Goal: Task Accomplishment & Management: Manage account settings

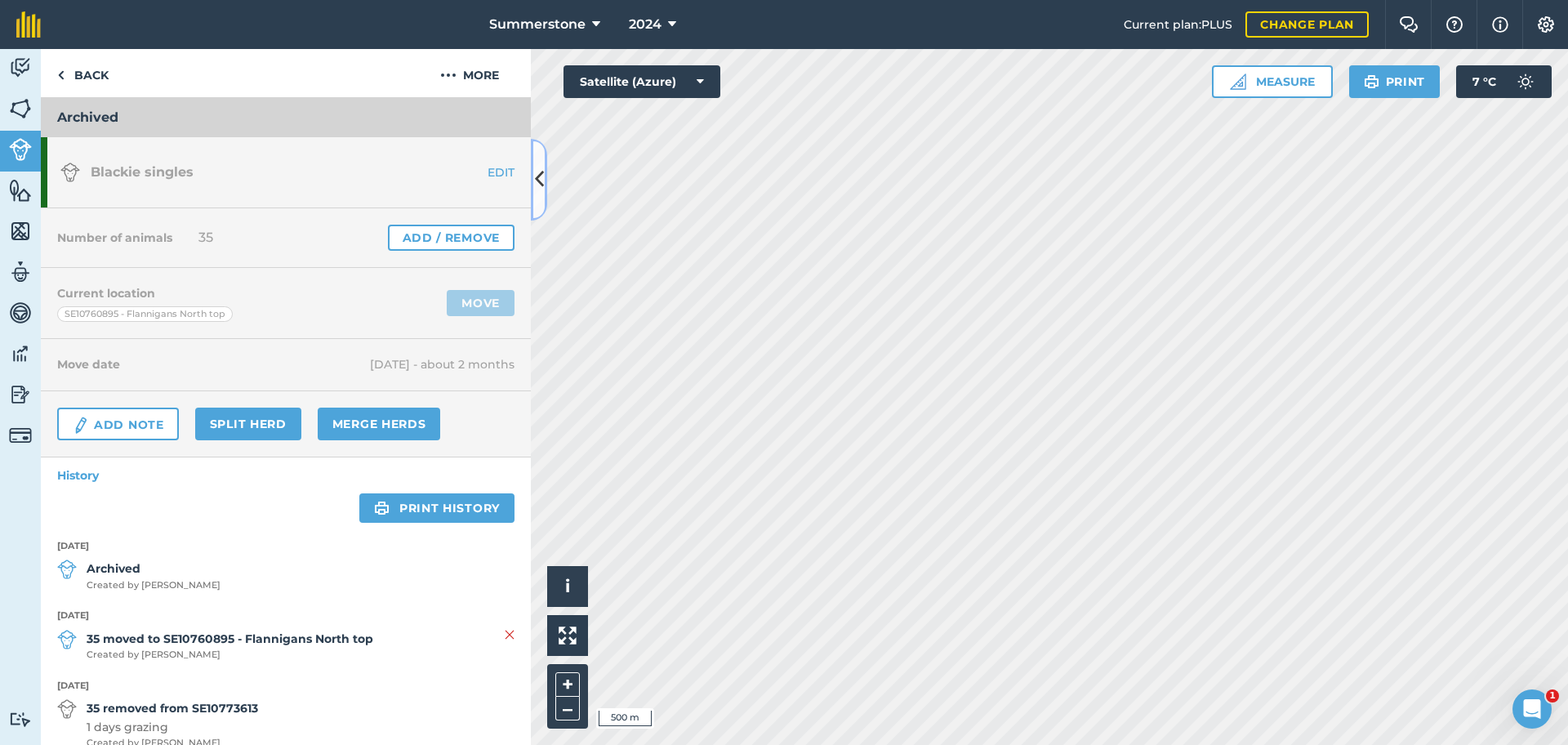
click at [539, 194] on icon at bounding box center [540, 179] width 9 height 29
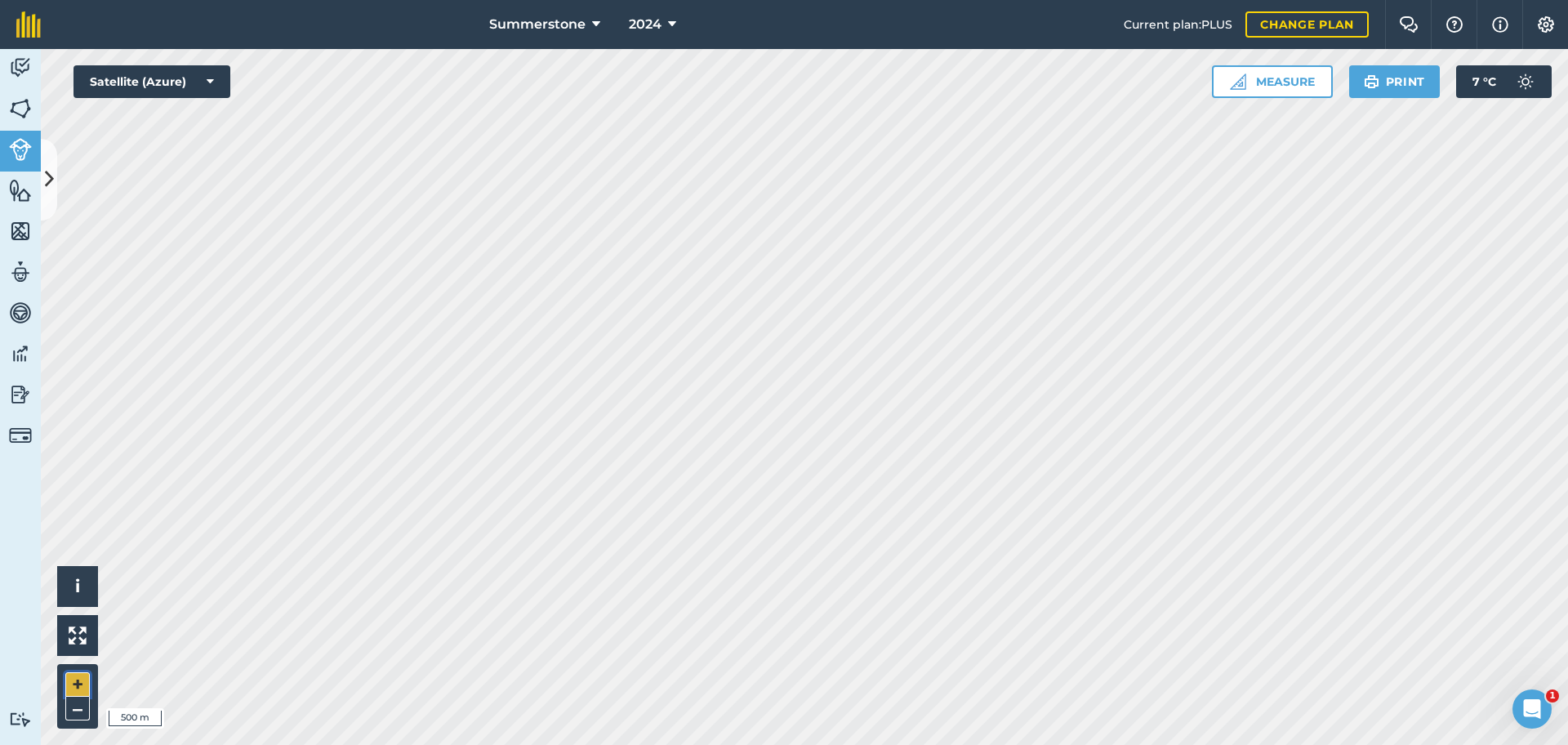
click at [76, 685] on button "+" at bounding box center [77, 684] width 24 height 24
click at [76, 685] on button "+" at bounding box center [77, 684] width 24 height 24
click at [45, 183] on icon at bounding box center [49, 179] width 9 height 29
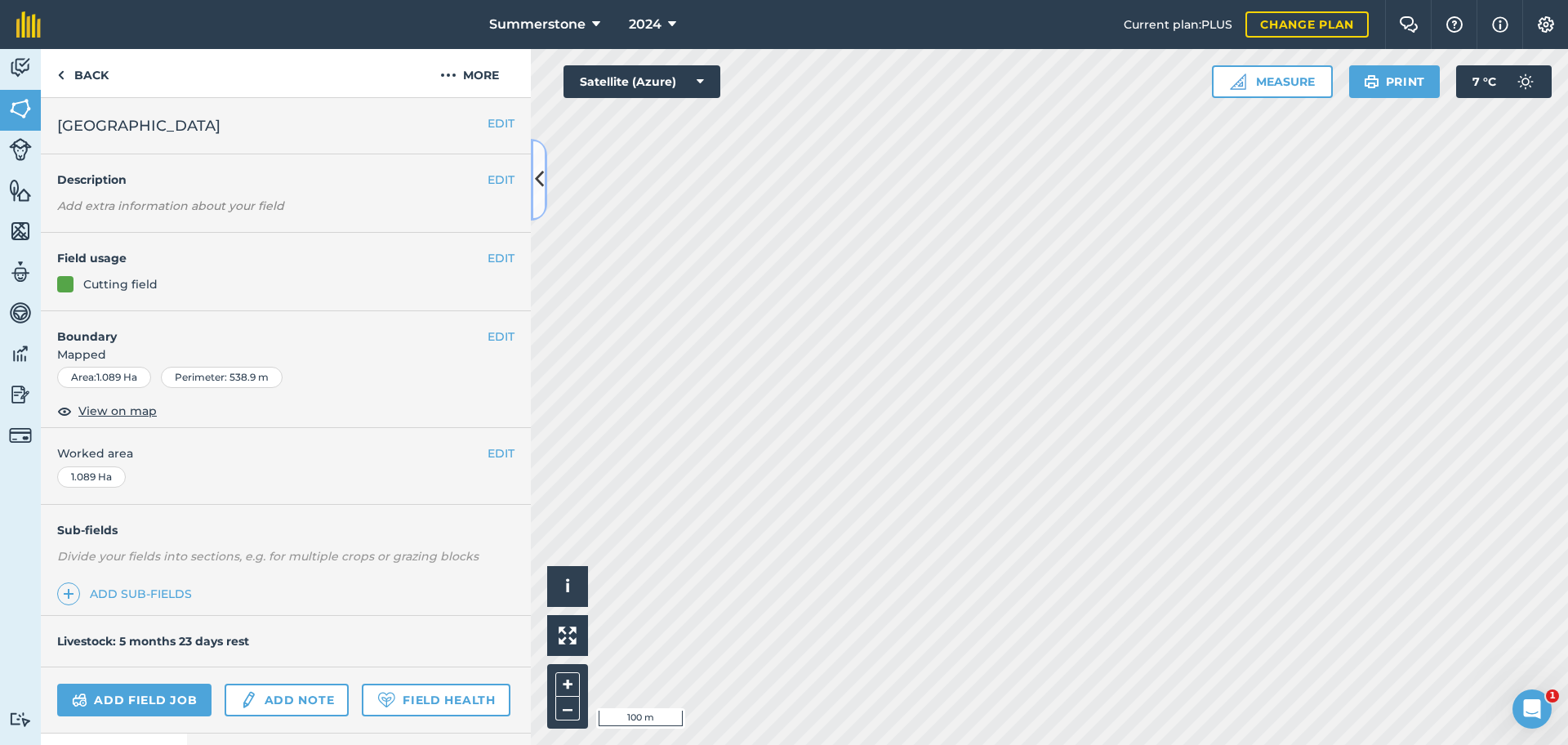
click at [538, 204] on button at bounding box center [540, 180] width 17 height 82
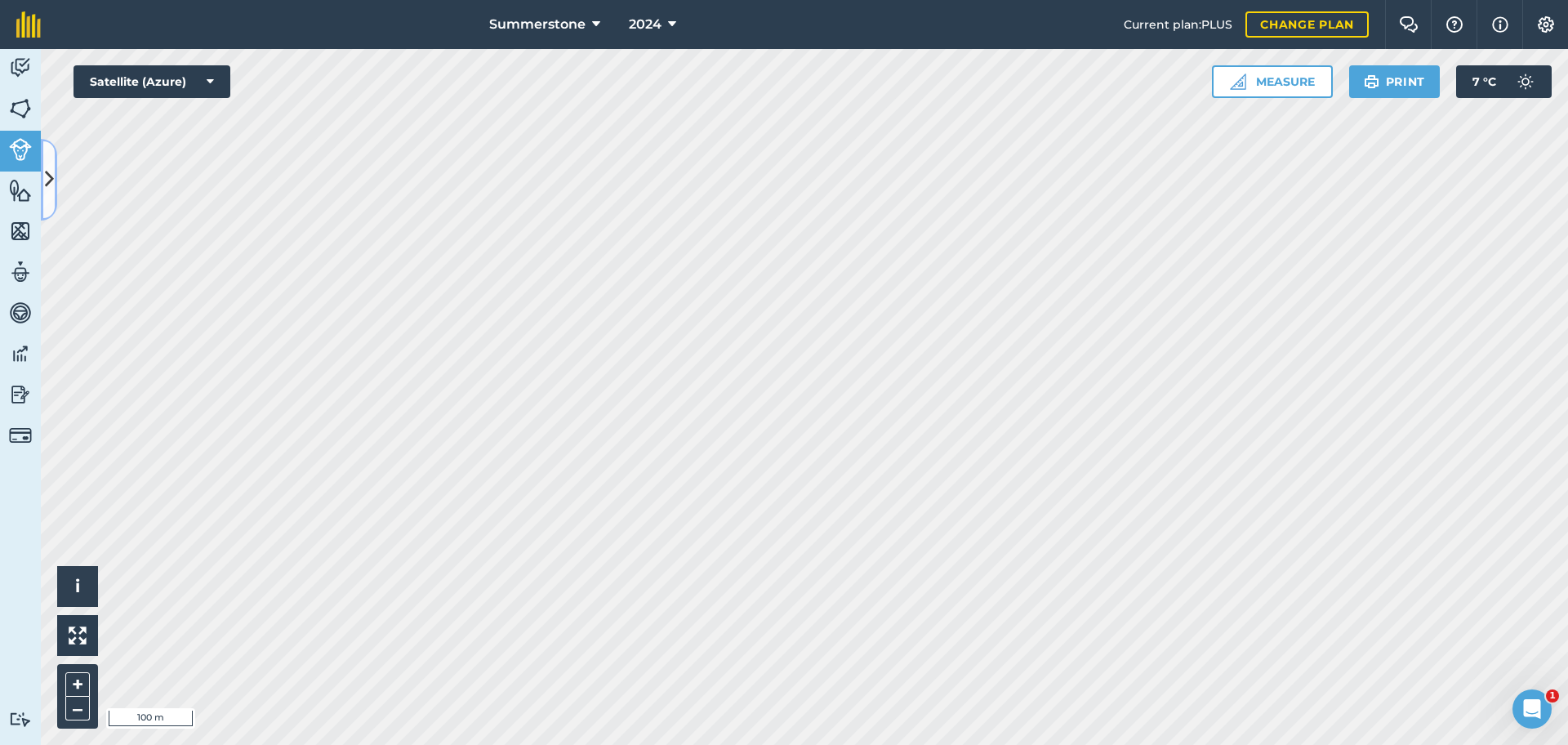
click at [49, 188] on icon at bounding box center [49, 179] width 9 height 29
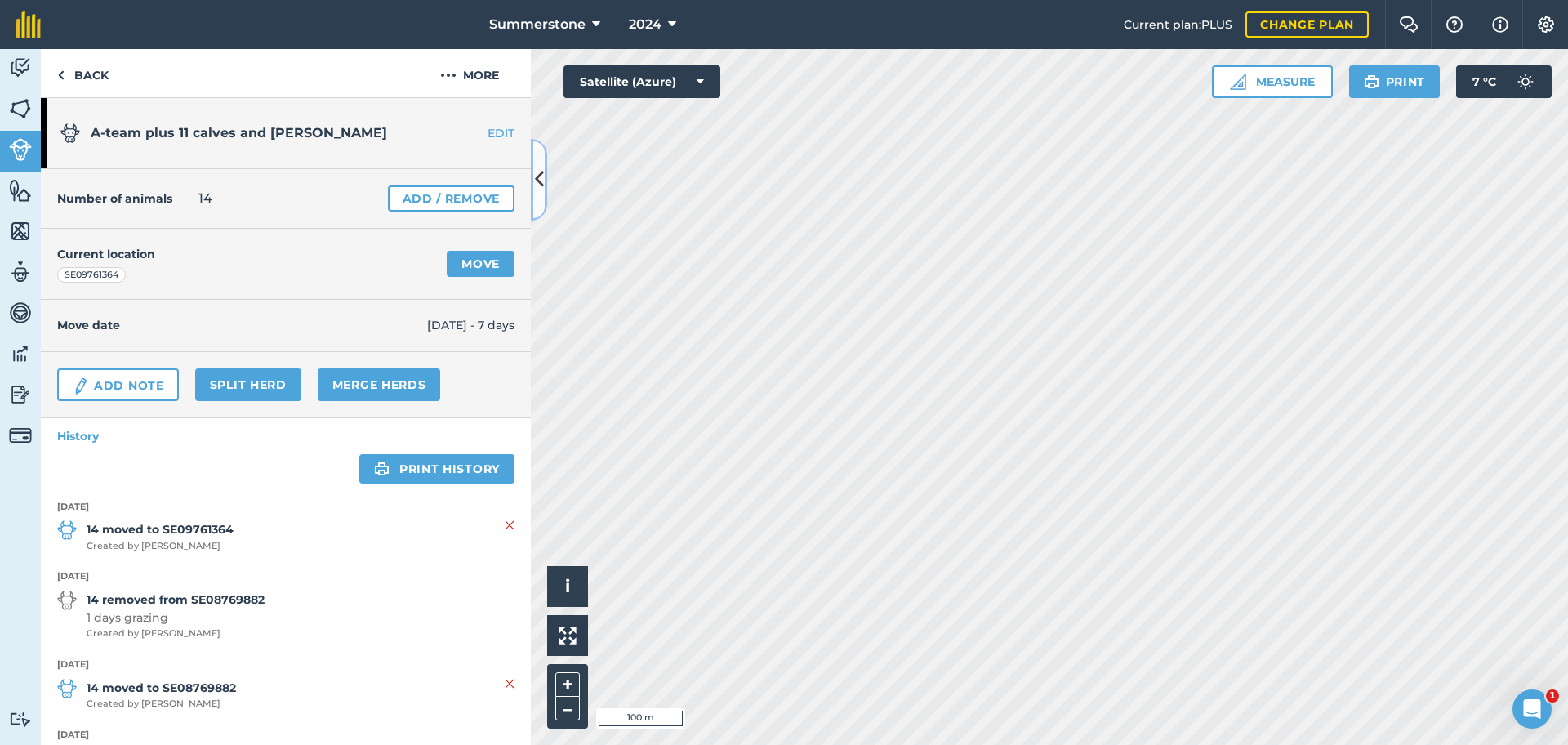
click at [540, 181] on icon at bounding box center [540, 179] width 9 height 29
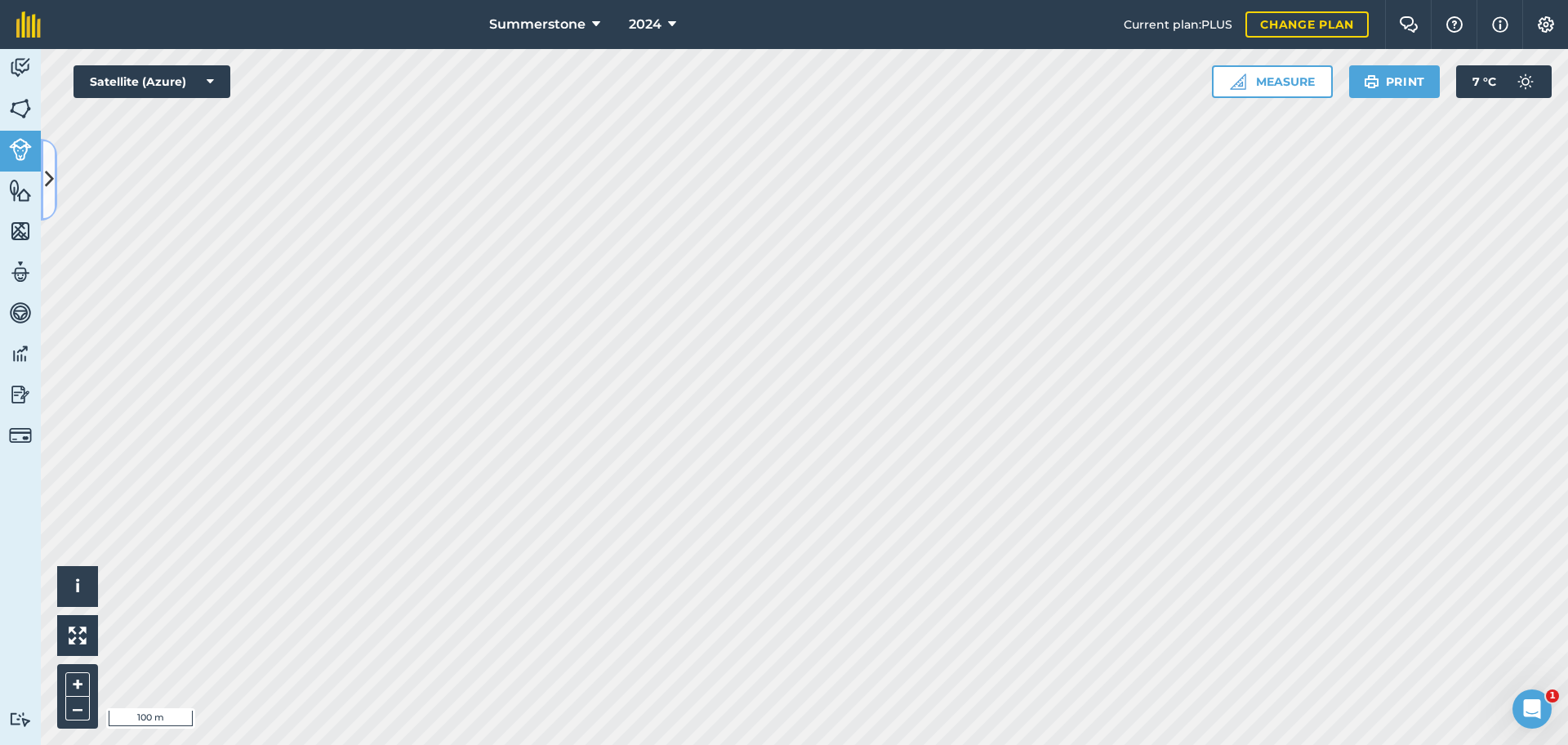
click at [49, 176] on icon at bounding box center [49, 179] width 9 height 29
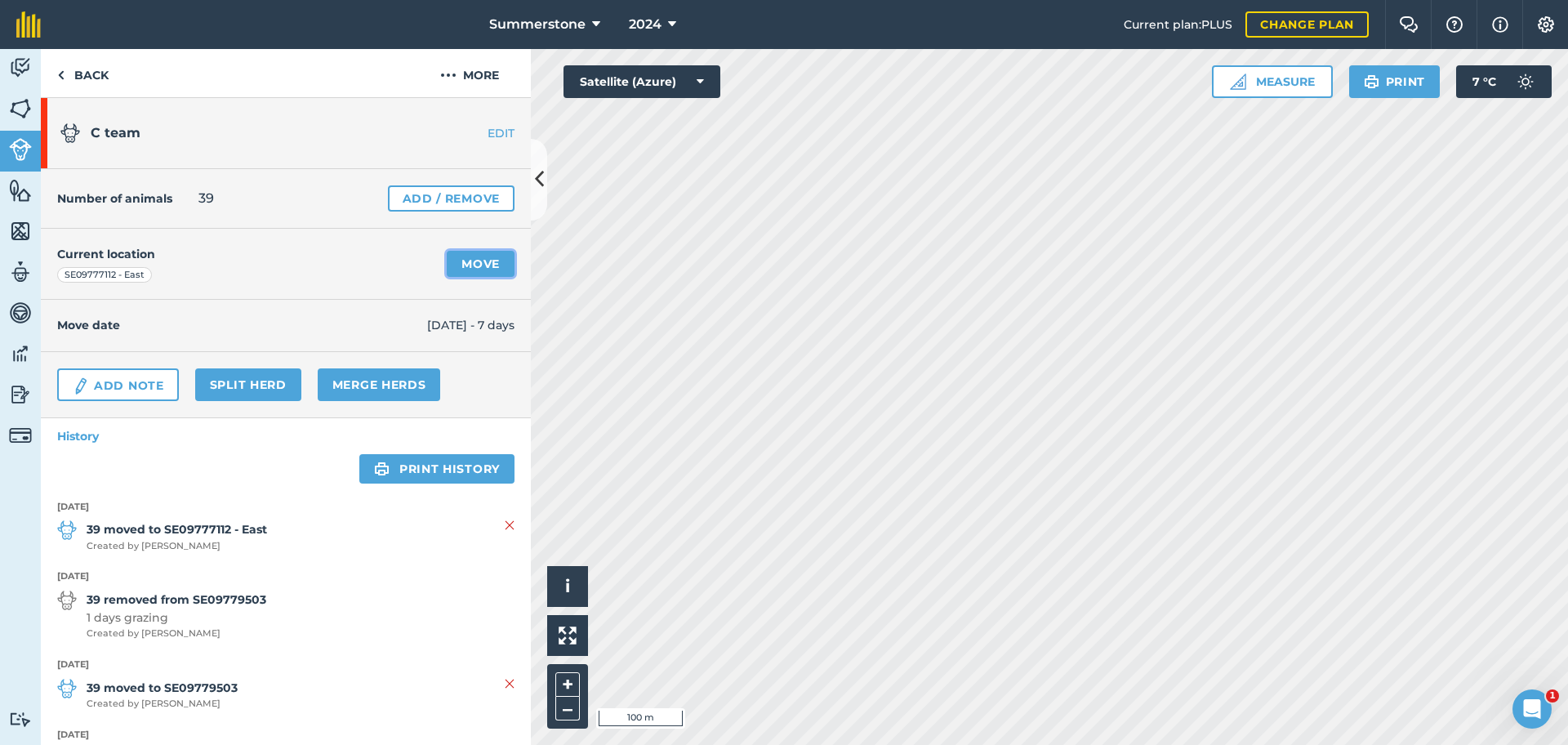
click at [461, 264] on link "Move" at bounding box center [480, 264] width 68 height 26
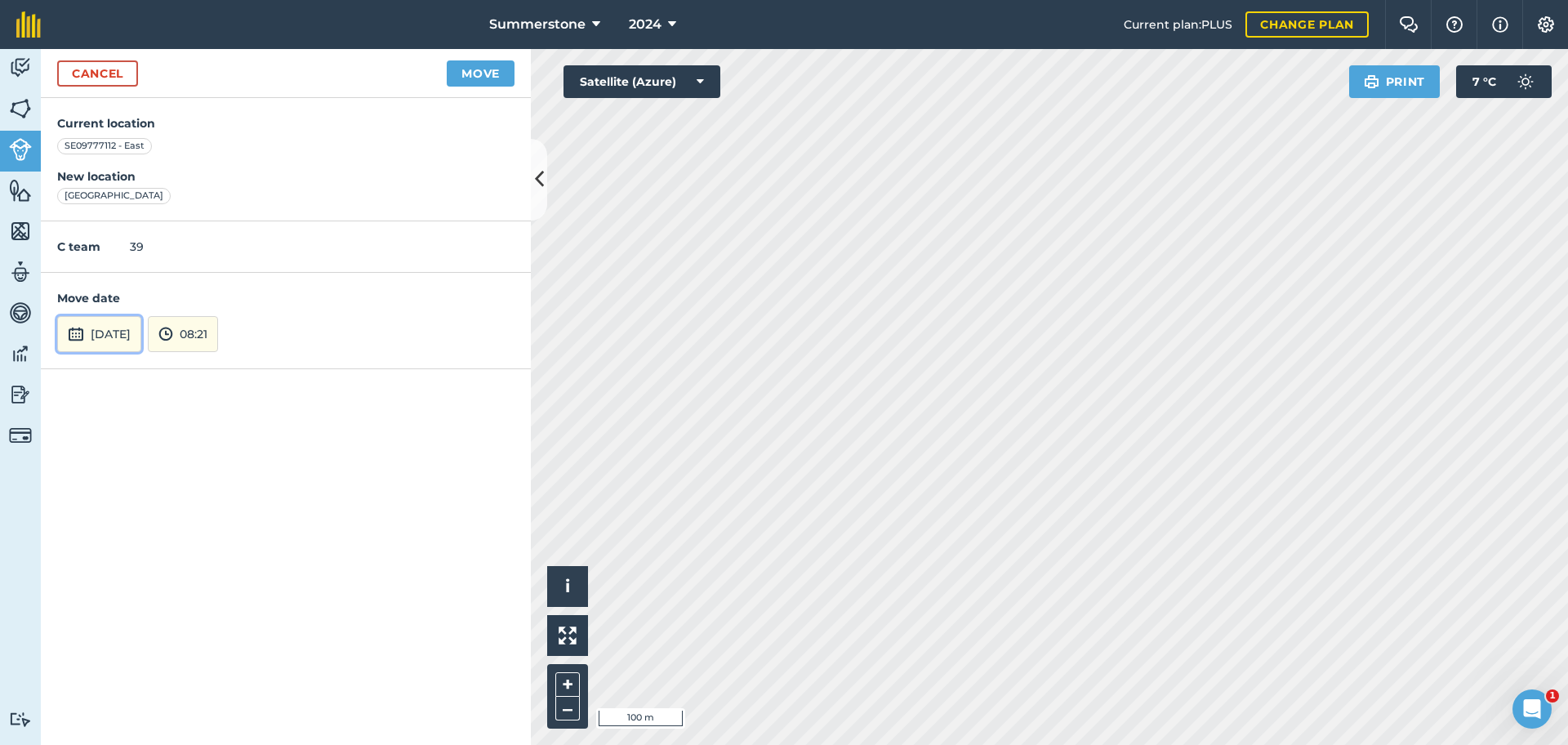
click at [131, 339] on button "[DATE]" at bounding box center [99, 334] width 84 height 36
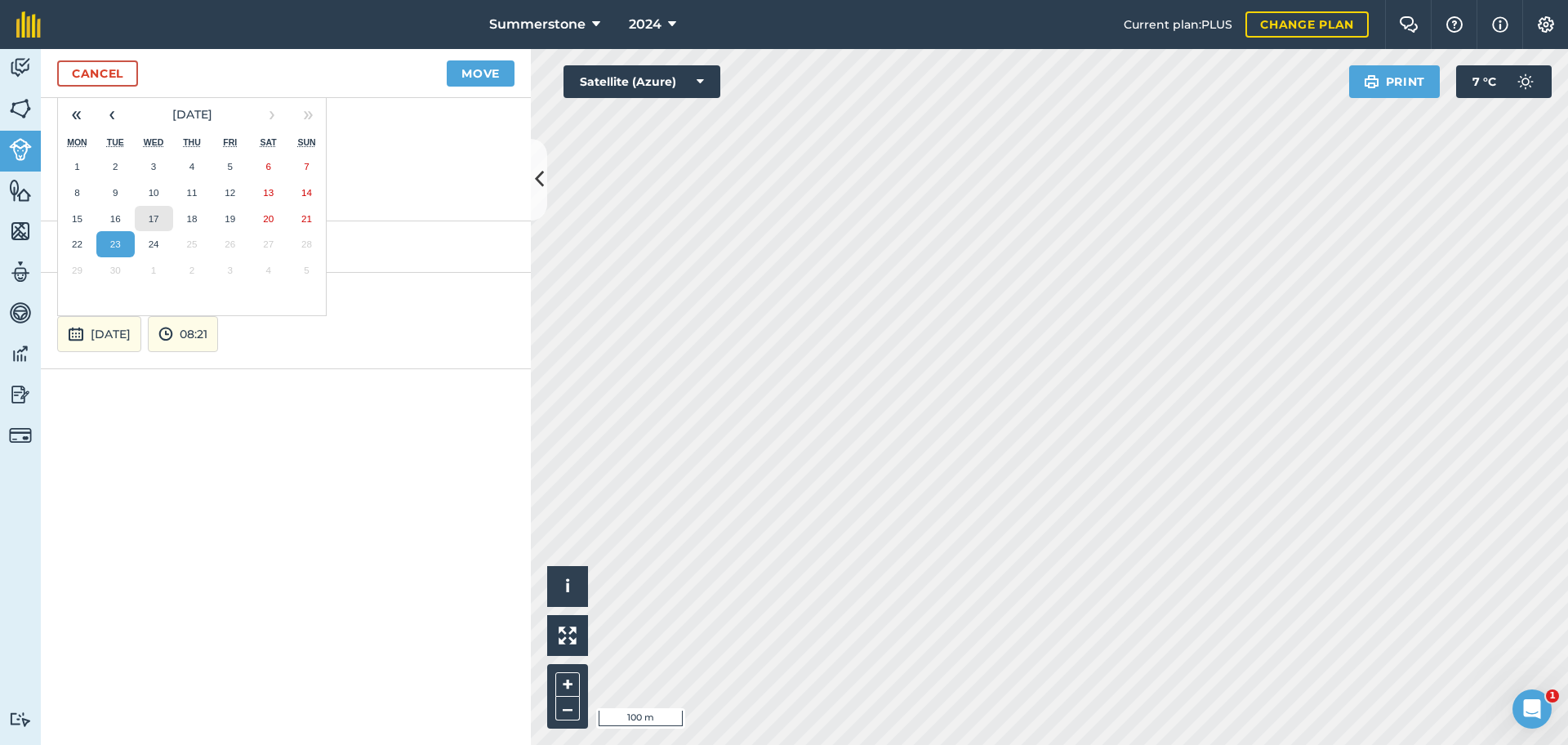
click at [161, 222] on button "17" at bounding box center [154, 219] width 38 height 26
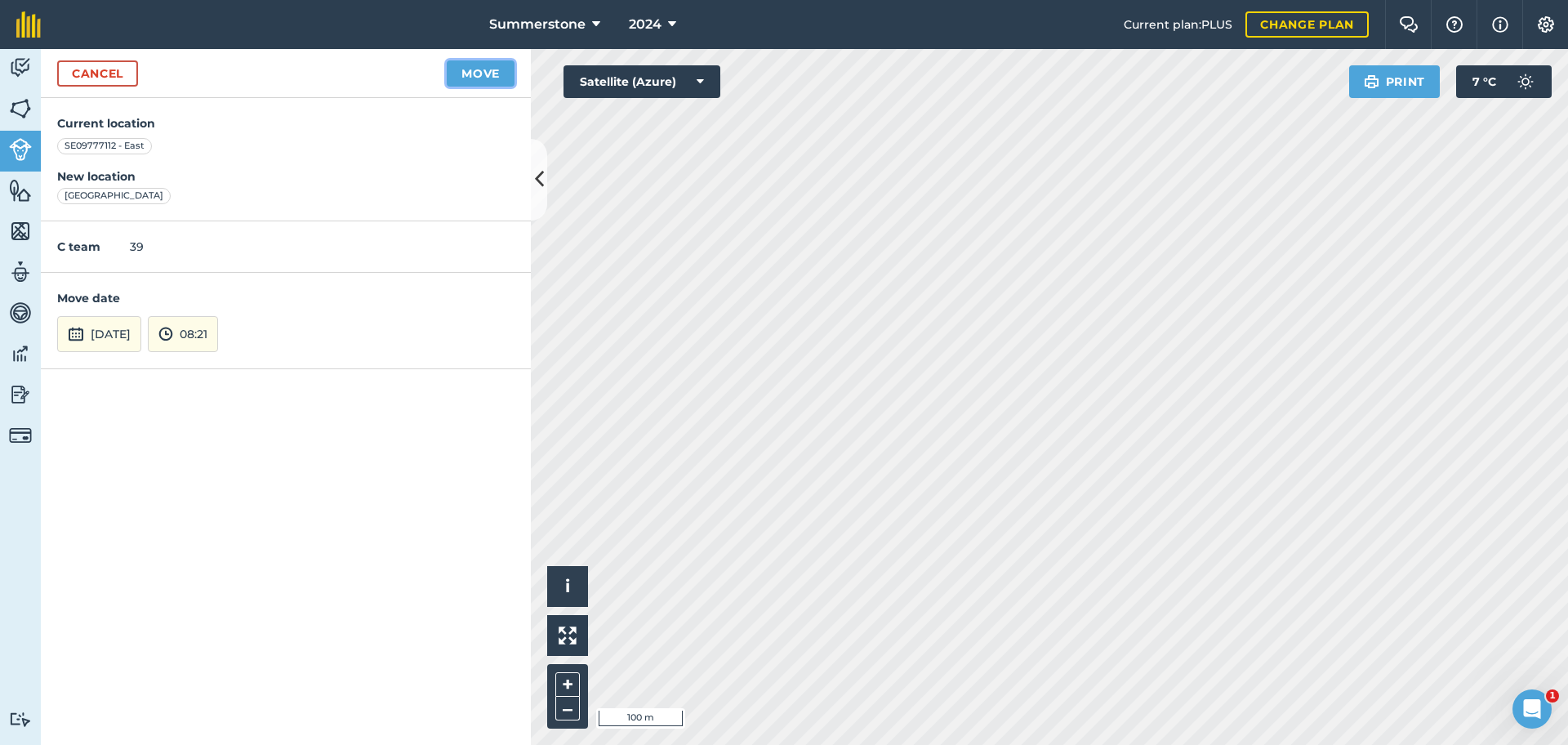
click at [473, 75] on button "Move" at bounding box center [480, 74] width 68 height 26
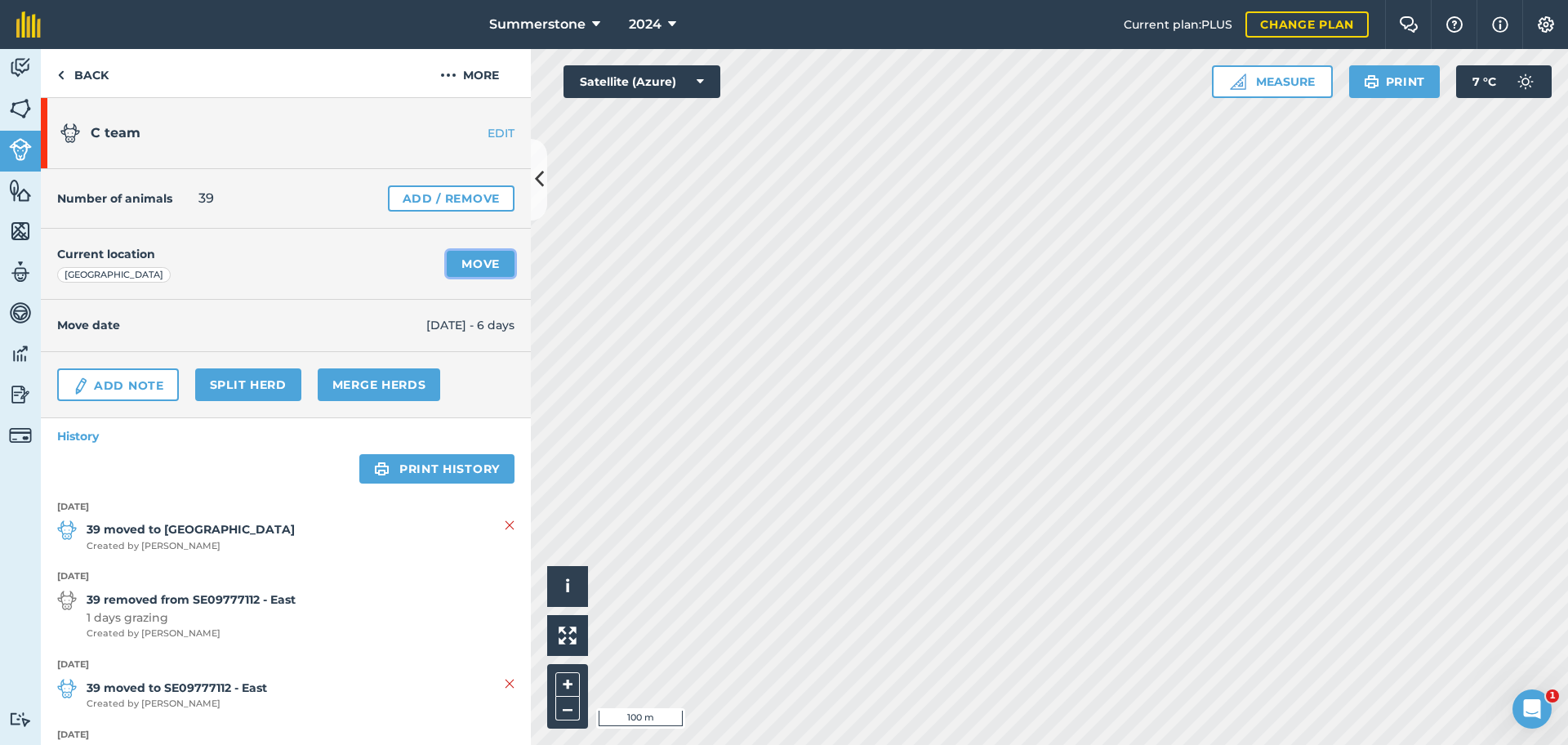
click at [476, 275] on link "Move" at bounding box center [480, 264] width 68 height 26
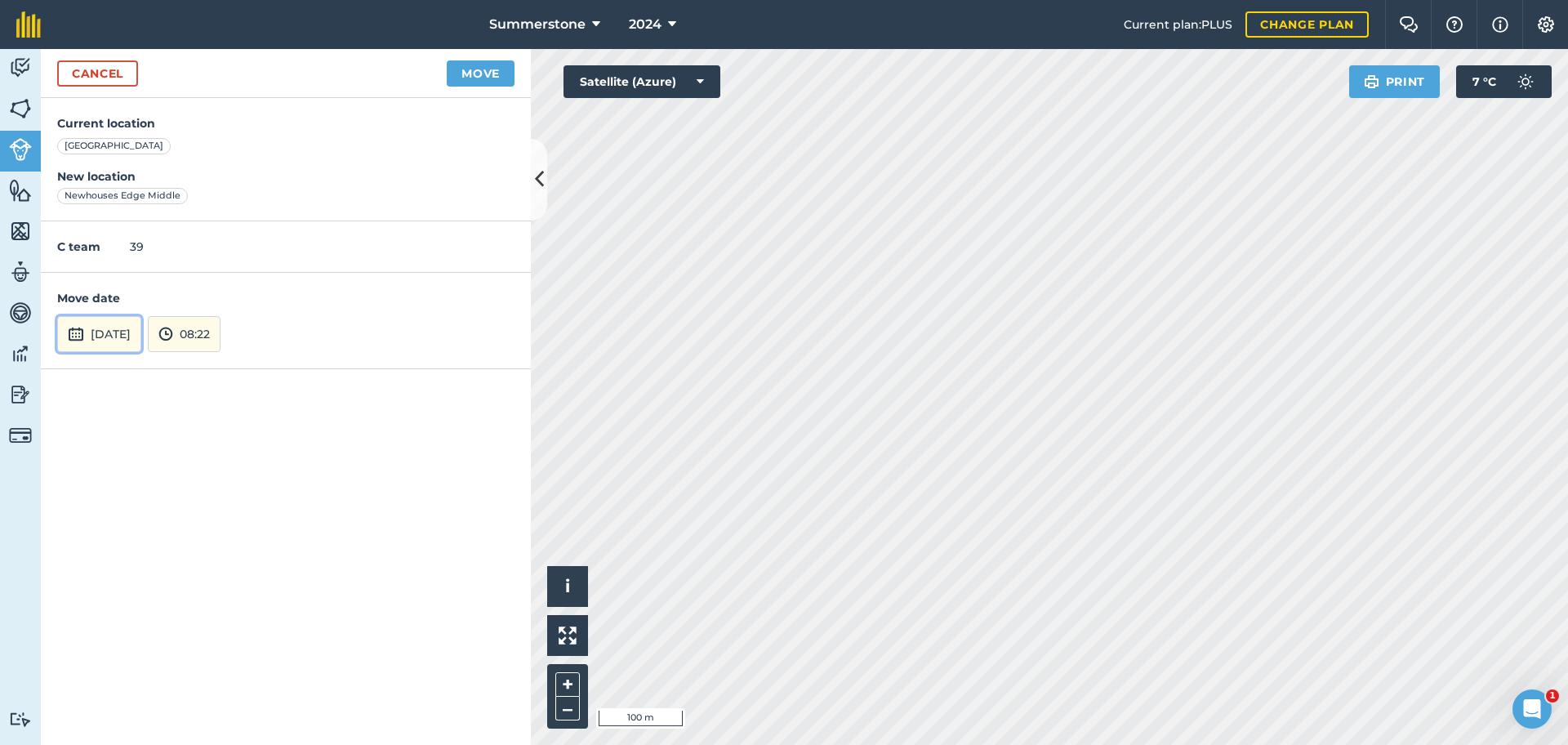
click at [142, 328] on button "[DATE]" at bounding box center [99, 334] width 84 height 36
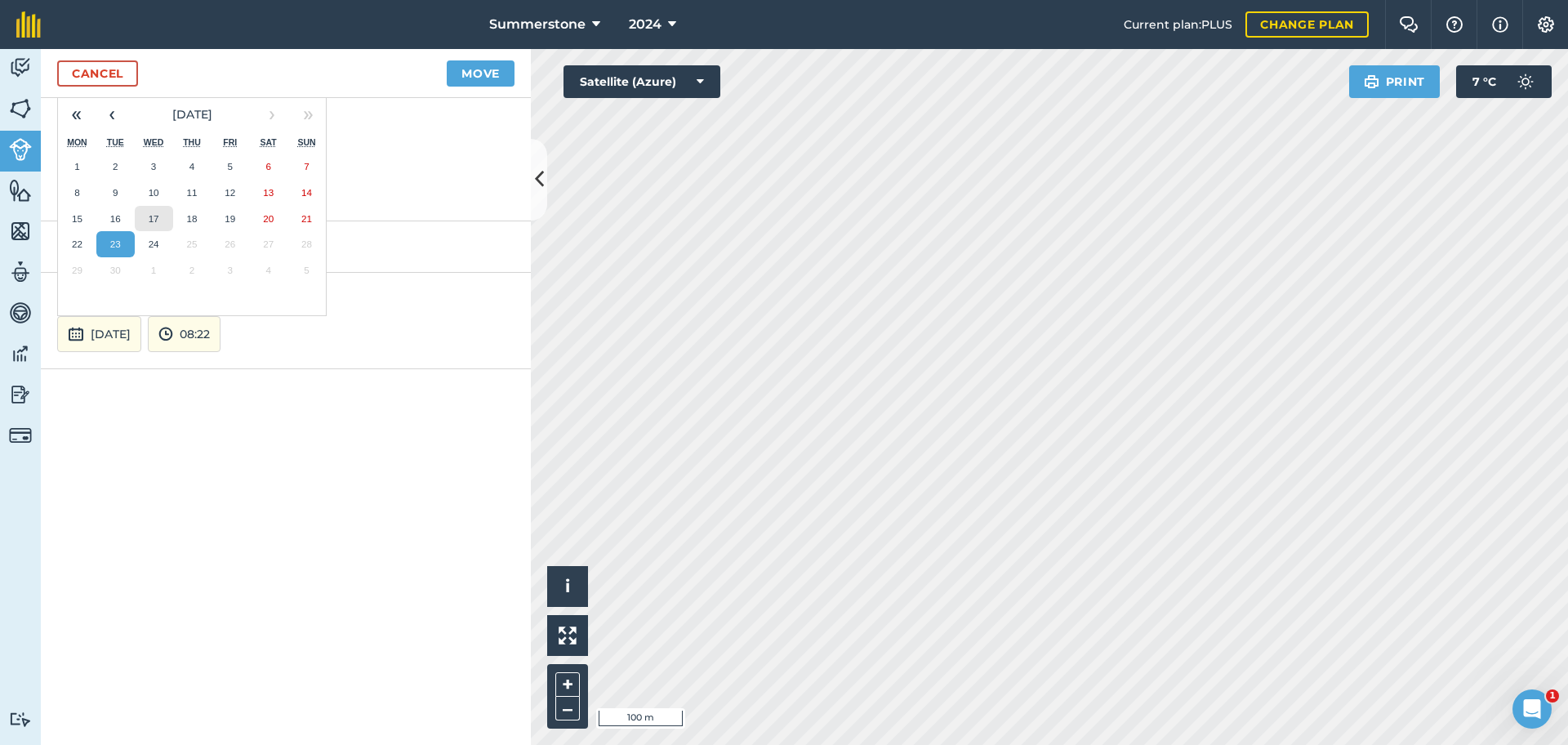
click at [148, 221] on abbr "17" at bounding box center [153, 218] width 10 height 10
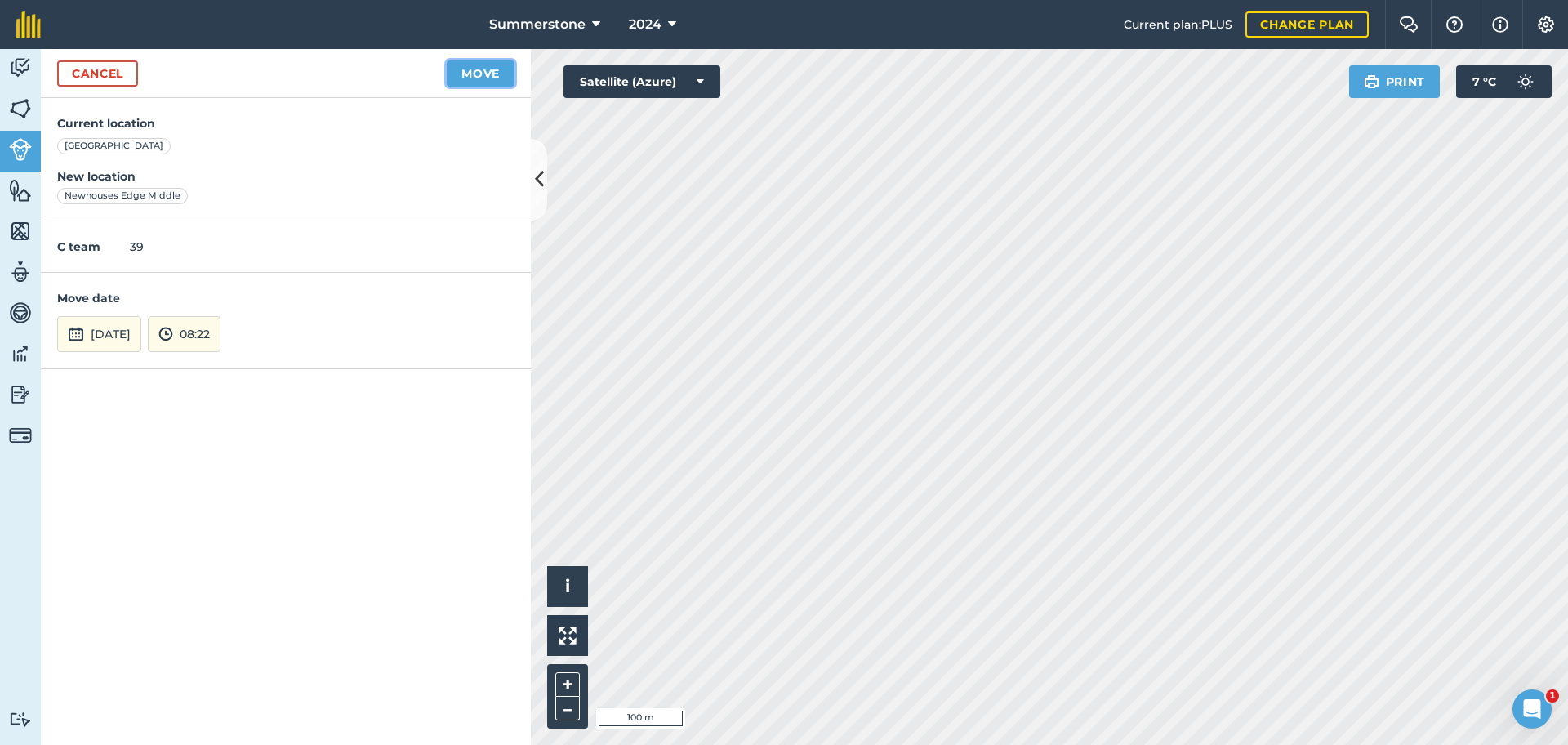
click at [467, 76] on button "Move" at bounding box center [480, 74] width 68 height 26
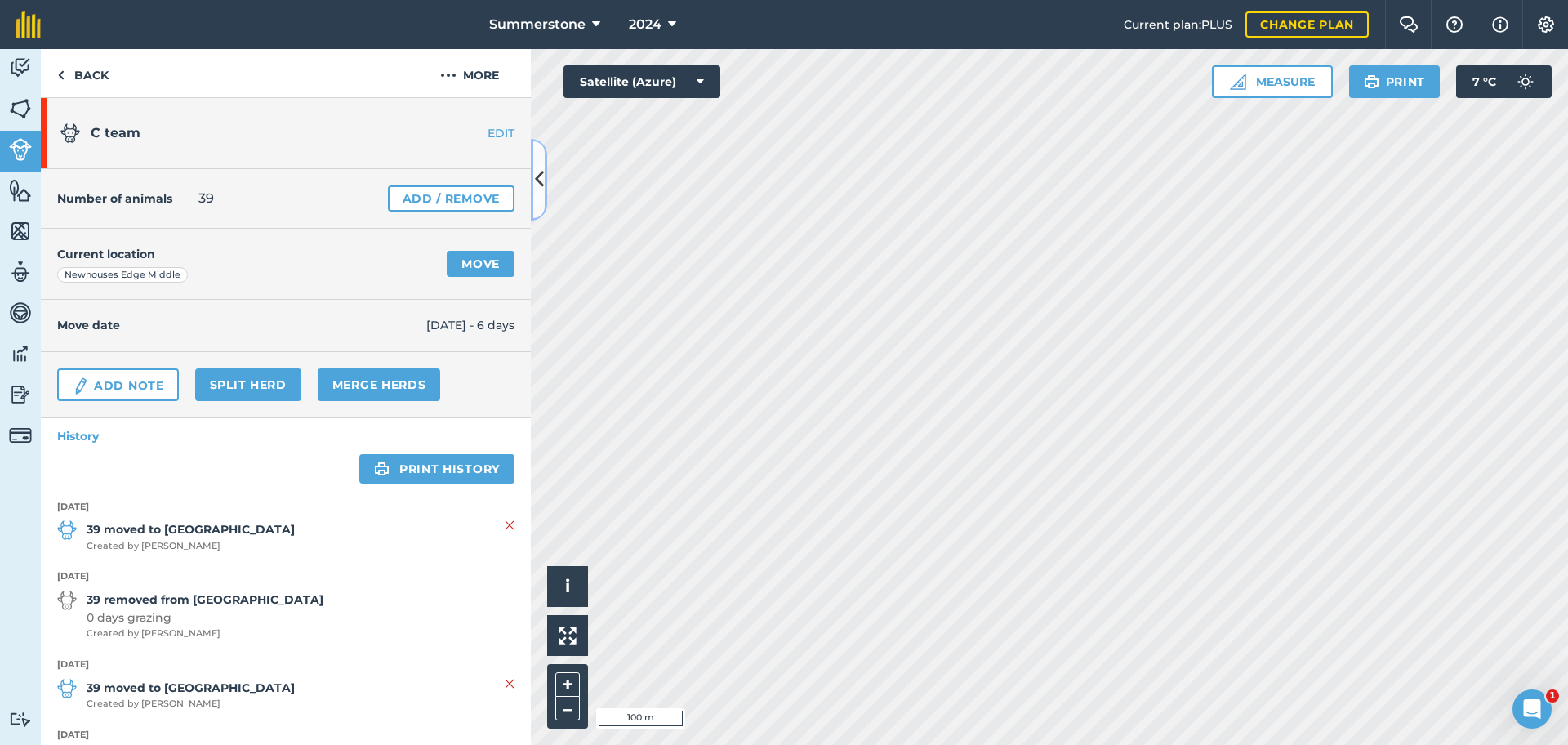
click at [543, 195] on button at bounding box center [540, 180] width 17 height 82
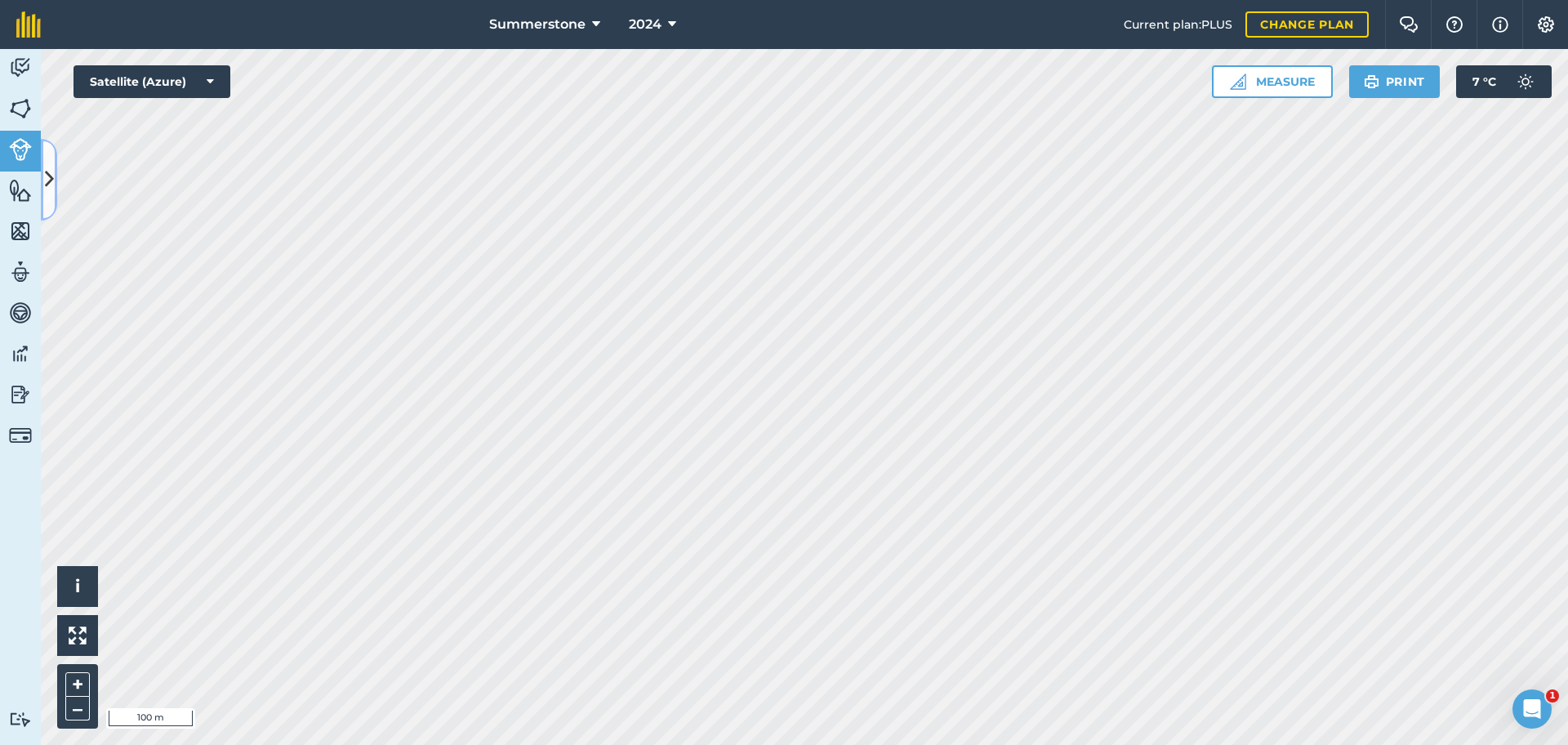
click at [53, 188] on icon at bounding box center [49, 179] width 9 height 29
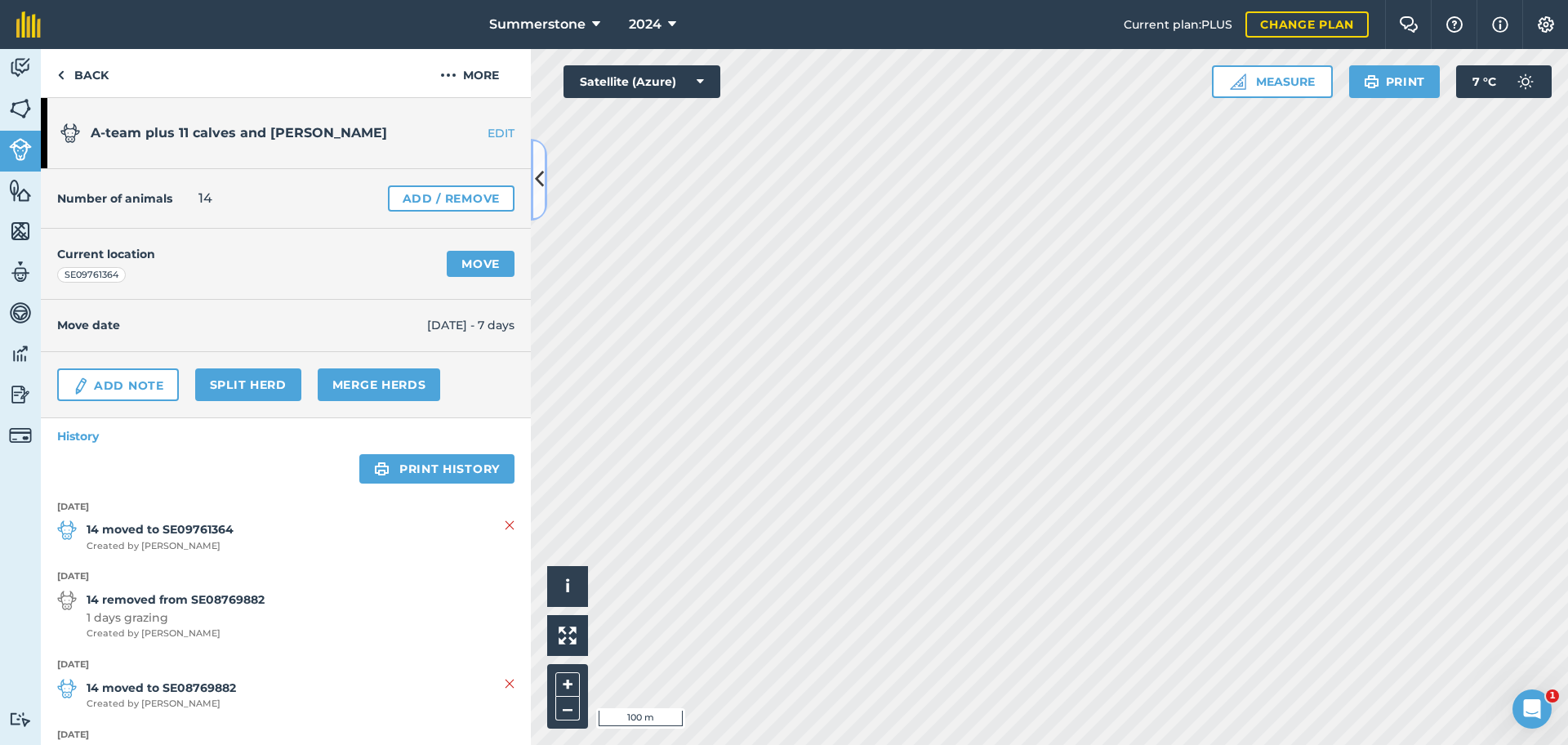
click at [536, 173] on icon at bounding box center [540, 179] width 9 height 29
